Goal: Obtain resource: Download file/media

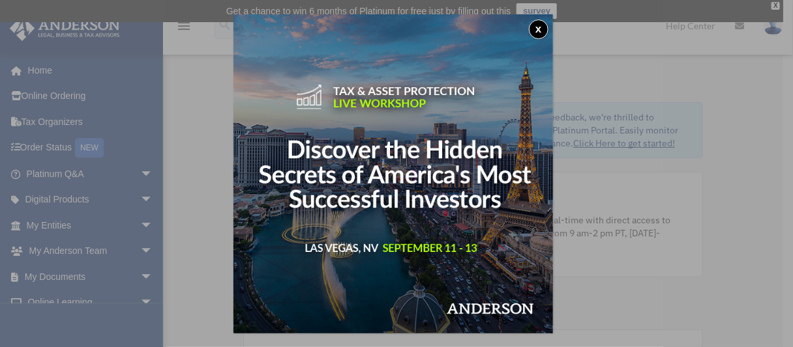
click at [545, 31] on button "x" at bounding box center [539, 30] width 20 height 20
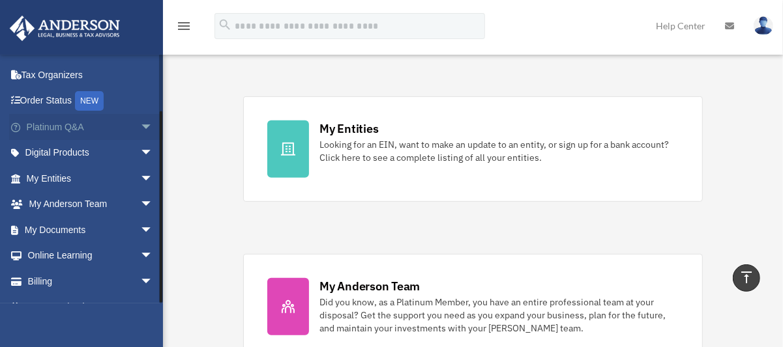
scroll to position [66, 0]
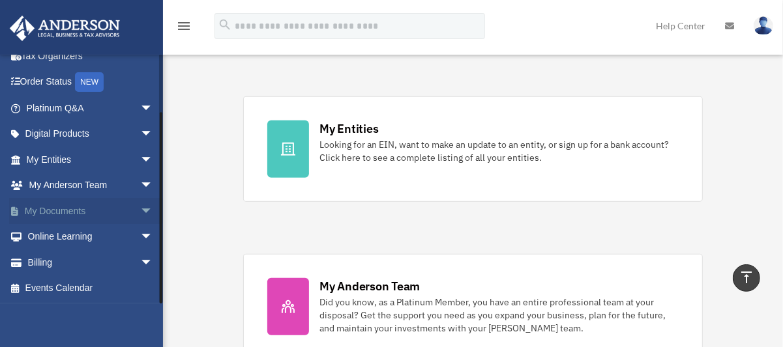
click at [68, 210] on link "My Documents arrow_drop_down" at bounding box center [91, 211] width 164 height 26
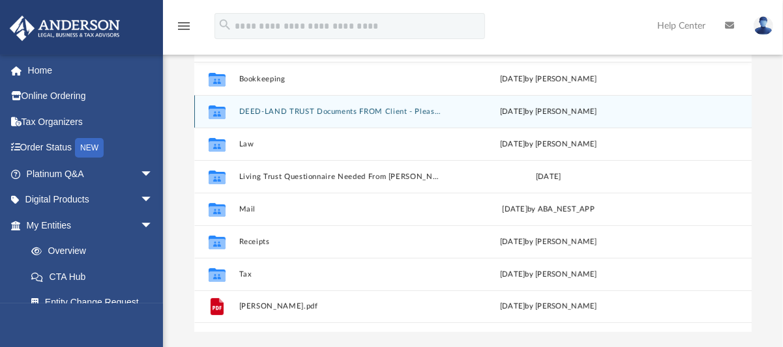
scroll to position [196, 0]
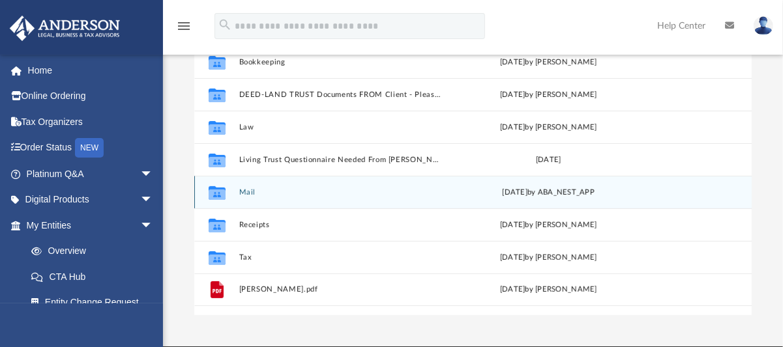
click at [249, 193] on button "Mail" at bounding box center [340, 192] width 203 height 8
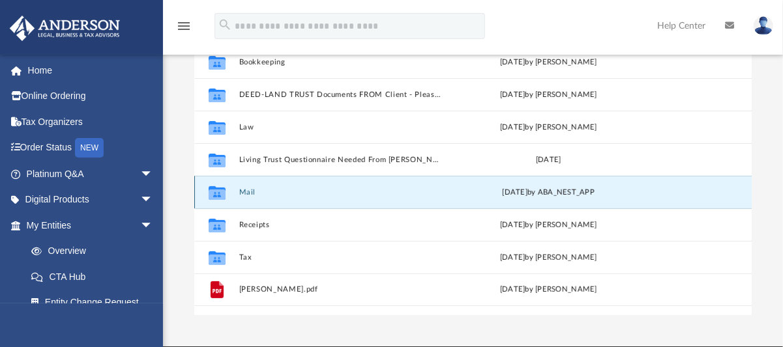
click at [251, 190] on button "Mail" at bounding box center [340, 192] width 203 height 8
click at [364, 194] on button "Mail" at bounding box center [340, 192] width 203 height 8
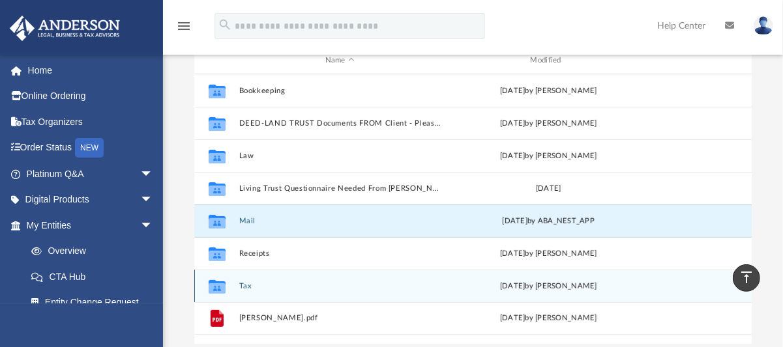
scroll to position [166, 0]
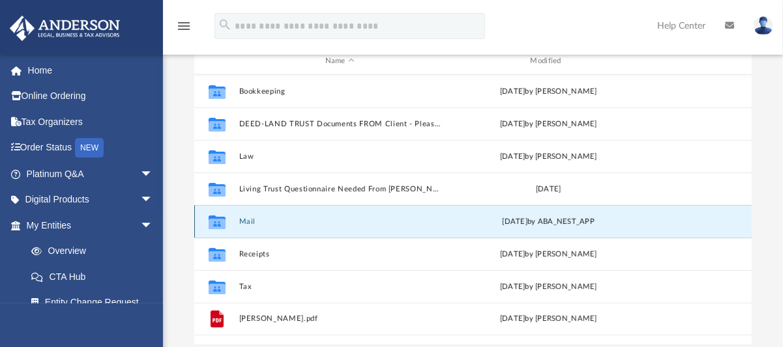
click at [222, 224] on icon "grid" at bounding box center [216, 223] width 17 height 10
click at [512, 226] on div "Thu Aug 21 2025 by ABA_NEST_APP" at bounding box center [547, 222] width 203 height 12
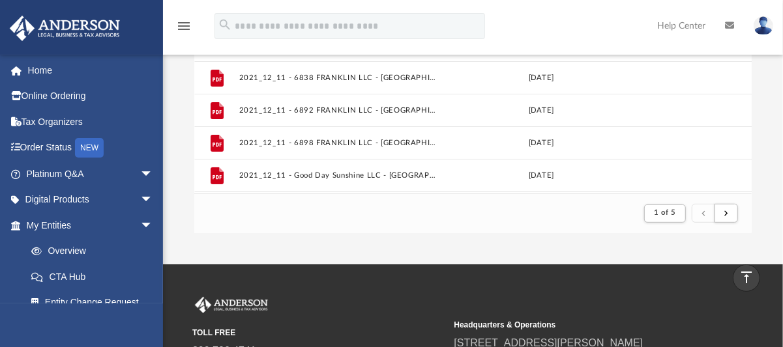
scroll to position [261, 0]
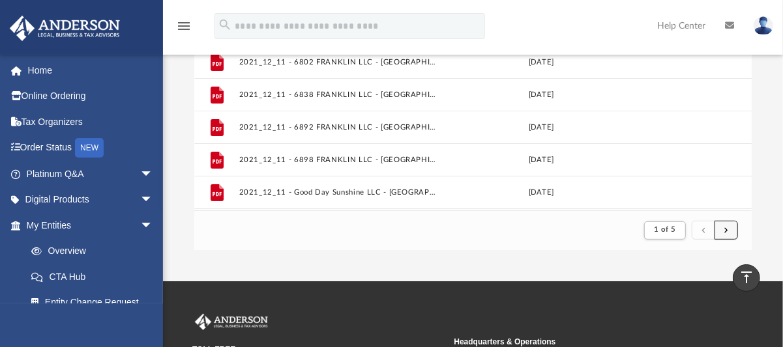
click at [727, 231] on span "submit" at bounding box center [726, 229] width 4 height 7
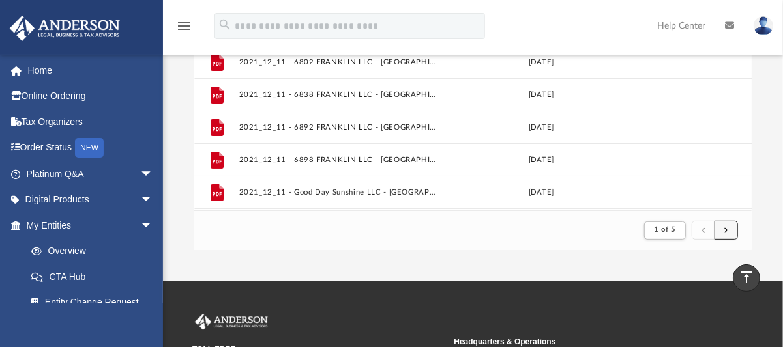
click at [727, 231] on span "submit" at bounding box center [726, 229] width 4 height 7
click at [727, 225] on button "submit" at bounding box center [725, 230] width 23 height 19
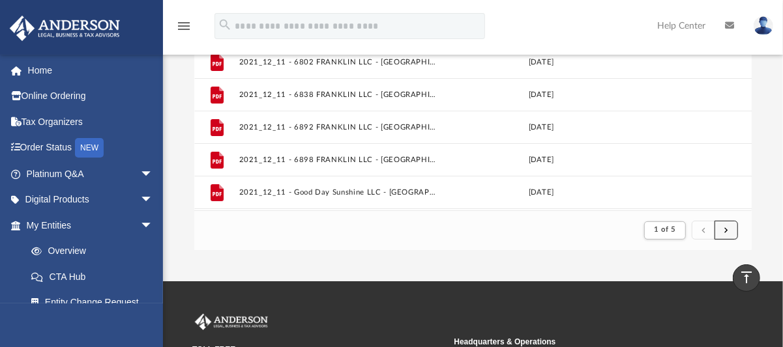
click at [727, 225] on button "submit" at bounding box center [725, 230] width 23 height 19
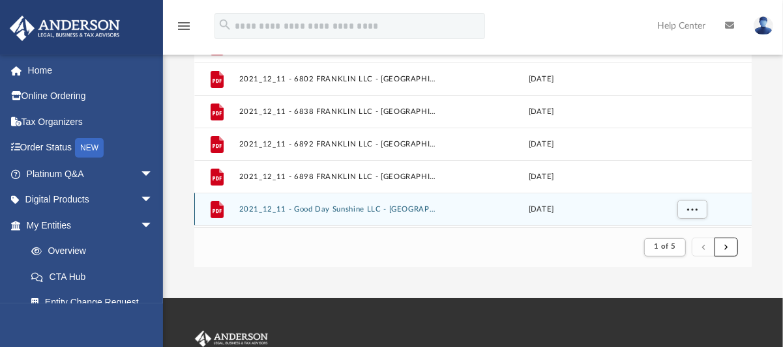
scroll to position [326, 0]
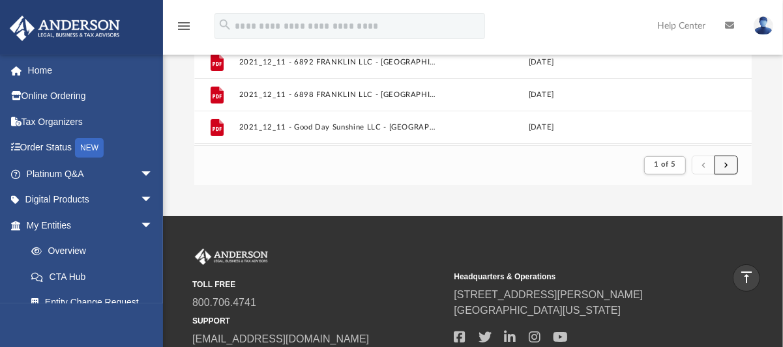
click at [721, 166] on button "submit" at bounding box center [725, 165] width 23 height 19
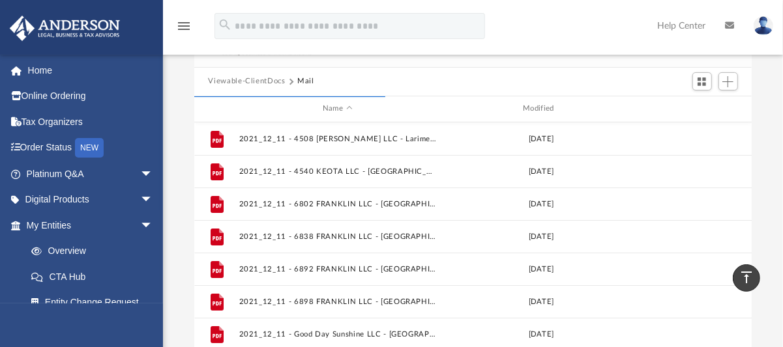
scroll to position [0, 0]
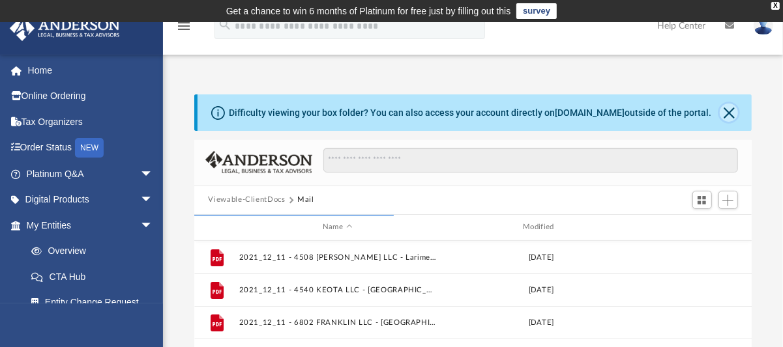
click at [732, 112] on button "Close" at bounding box center [729, 113] width 18 height 18
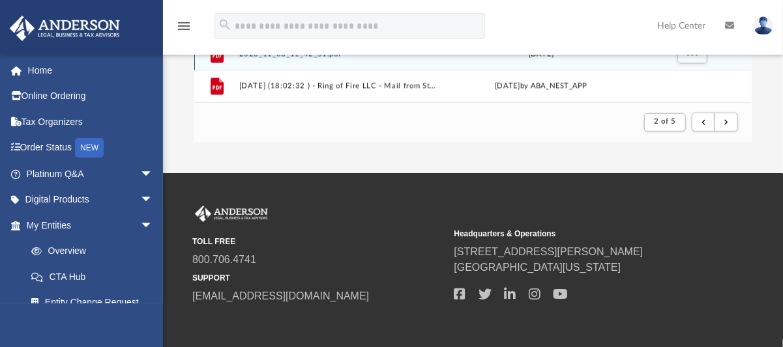
scroll to position [326, 0]
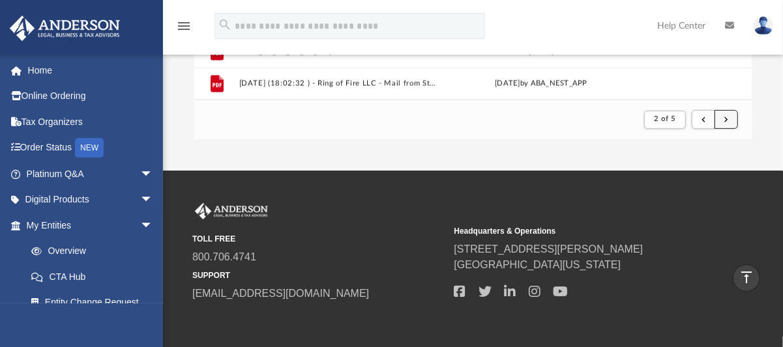
click at [729, 125] on button "submit" at bounding box center [725, 119] width 23 height 19
click at [727, 121] on span "submit" at bounding box center [726, 118] width 4 height 7
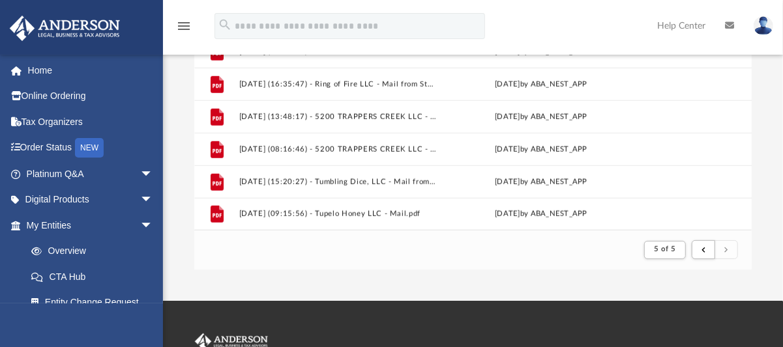
scroll to position [261, 0]
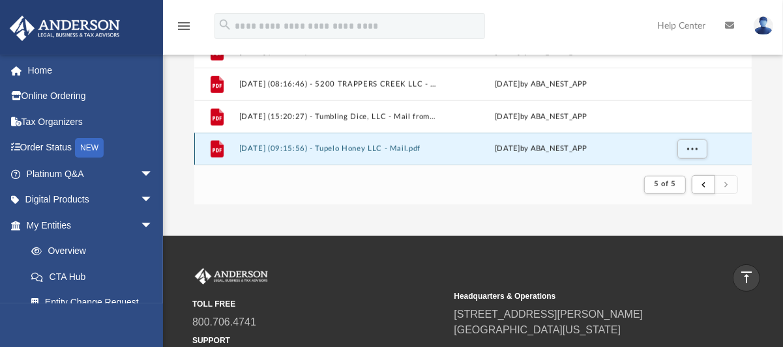
click at [357, 149] on button "2025.08.21 (09:15:56) - Tupelo Honey LLC - Mail.pdf" at bounding box center [337, 149] width 197 height 8
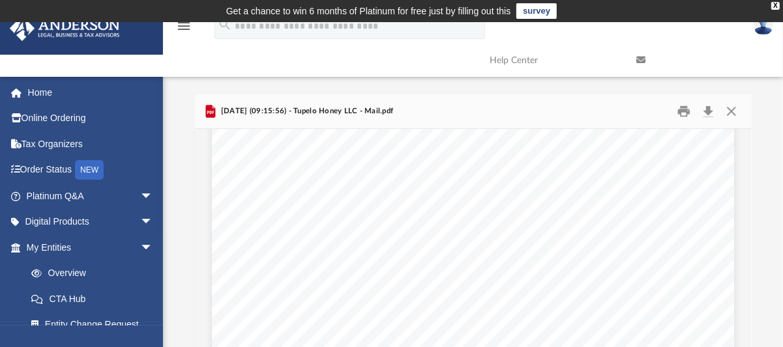
scroll to position [1043, 0]
click at [735, 110] on button "Close" at bounding box center [731, 111] width 23 height 20
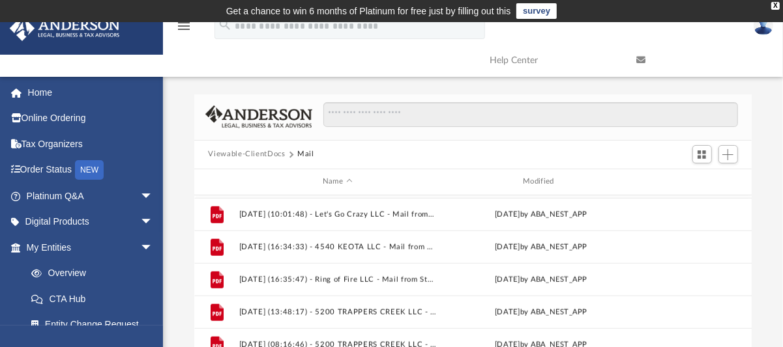
scroll to position [235, 0]
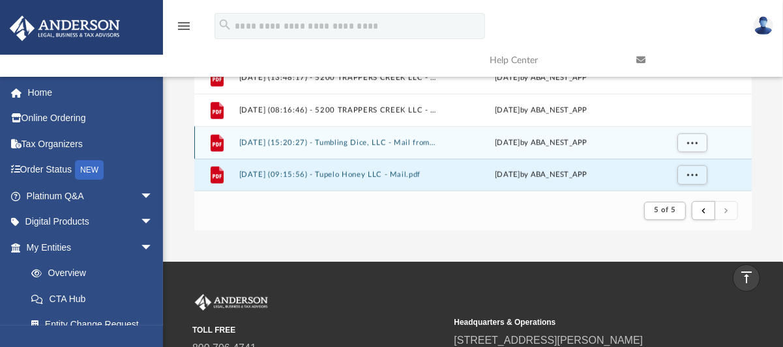
click at [403, 139] on button "2025.08.05 (15:20:27) - Tumbling Dice, LLC - Mail from Neighborhood Services Co…" at bounding box center [337, 142] width 197 height 8
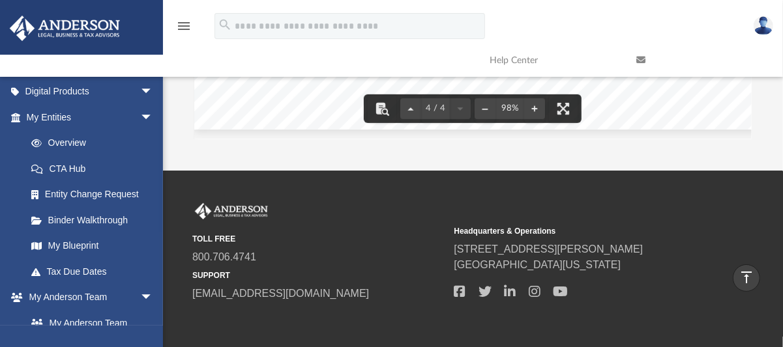
scroll to position [382, 0]
